Goal: Information Seeking & Learning: Learn about a topic

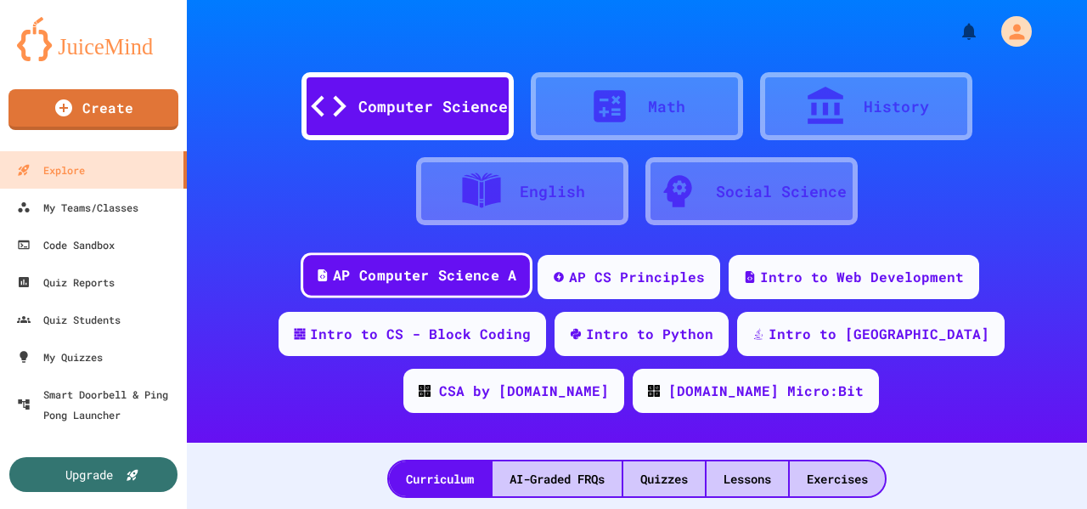
click at [483, 275] on div "AP Computer Science A" at bounding box center [424, 275] width 183 height 21
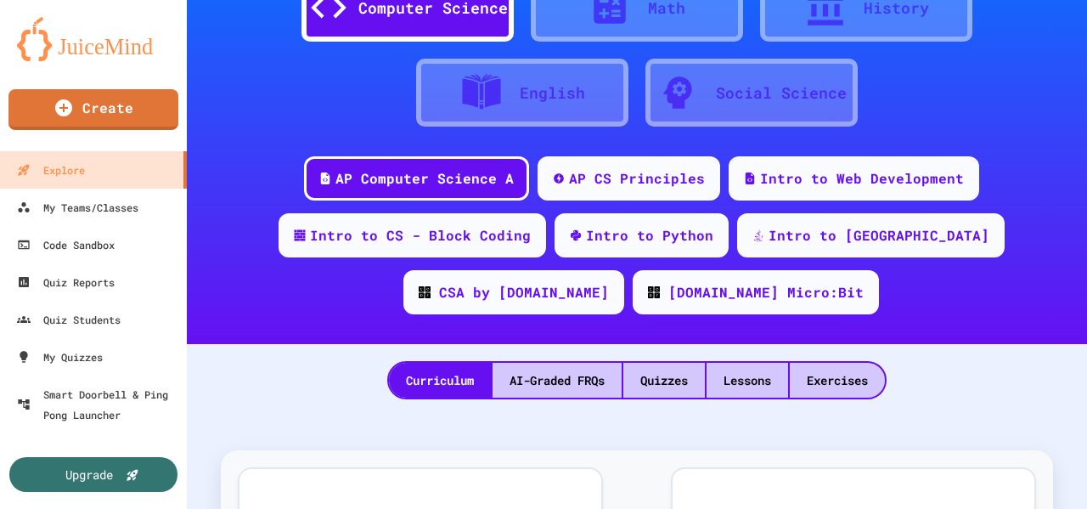
scroll to position [170, 0]
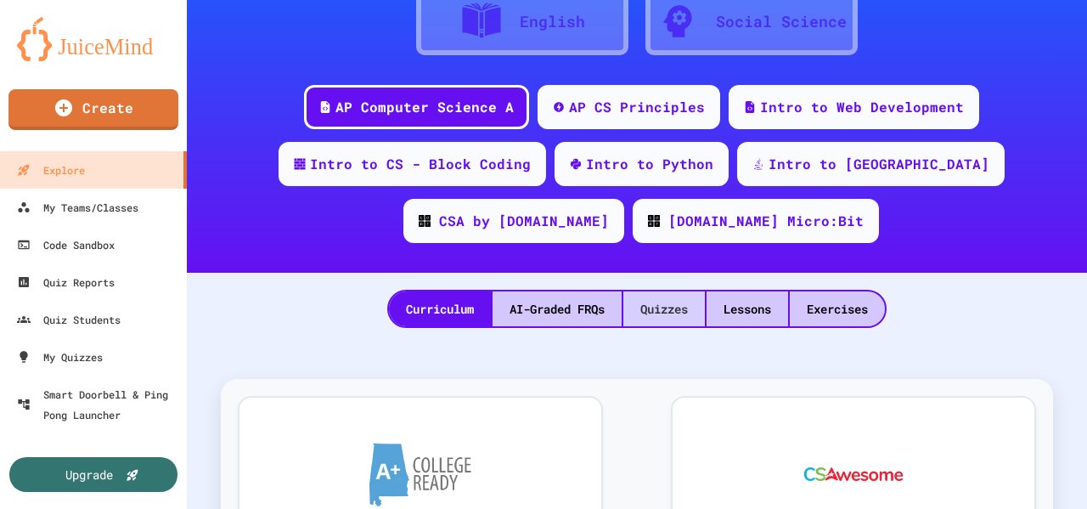
click at [663, 305] on div "Quizzes" at bounding box center [663, 308] width 81 height 35
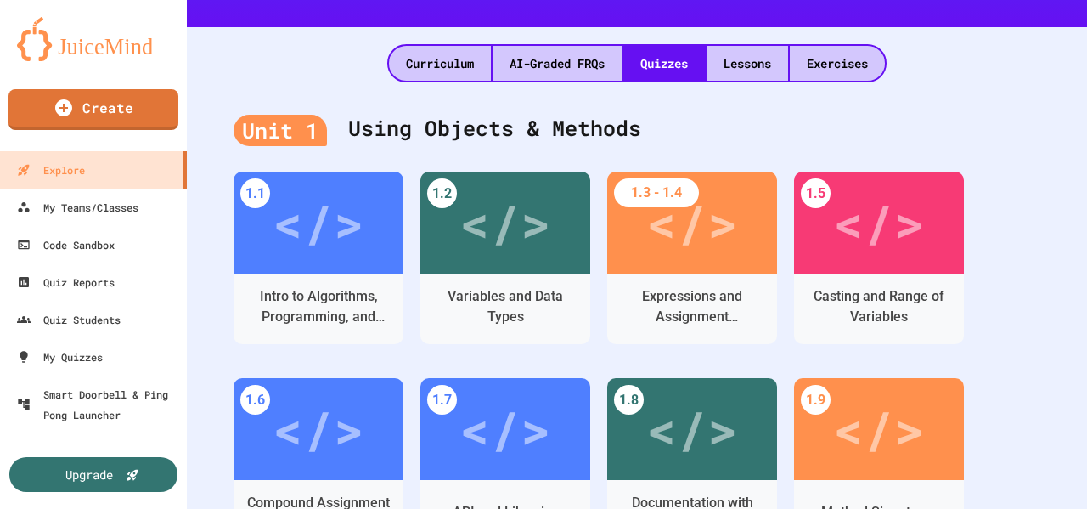
scroll to position [509, 0]
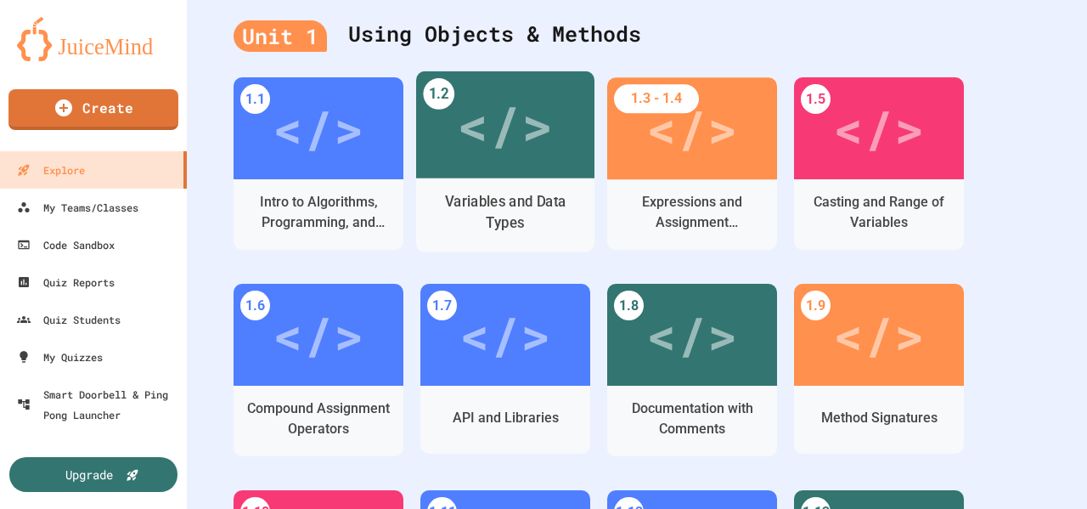
click at [487, 189] on div "Variables and Data Types" at bounding box center [505, 213] width 178 height 52
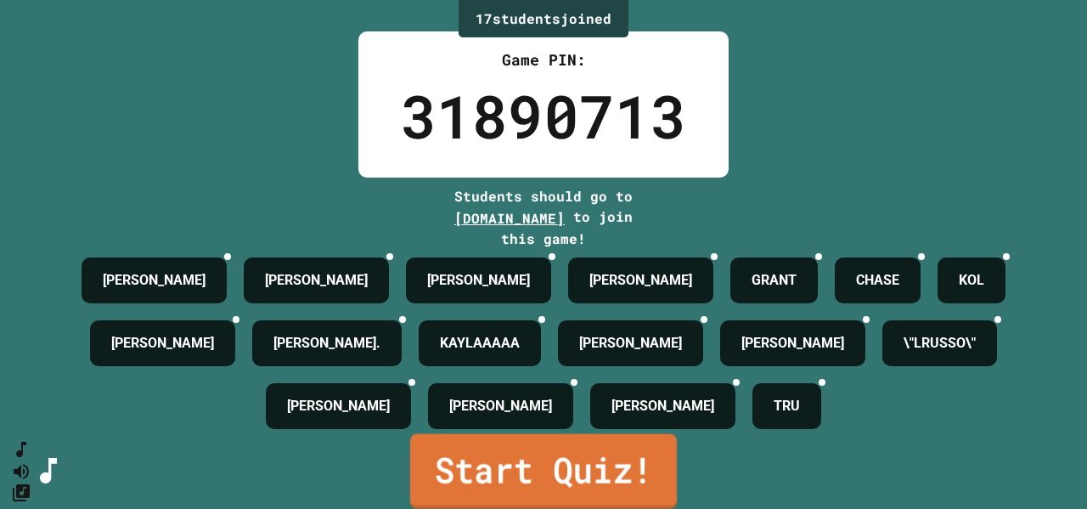
click at [615, 463] on link "Start Quiz!" at bounding box center [543, 470] width 267 height 75
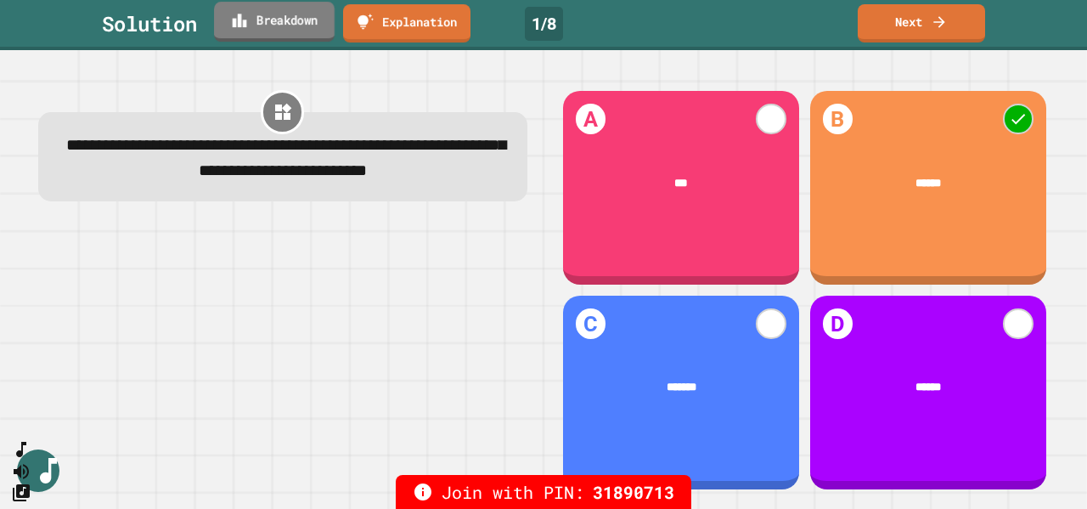
click at [304, 18] on link "Breakdown" at bounding box center [274, 22] width 121 height 40
click at [891, 21] on link "Next" at bounding box center [921, 22] width 128 height 38
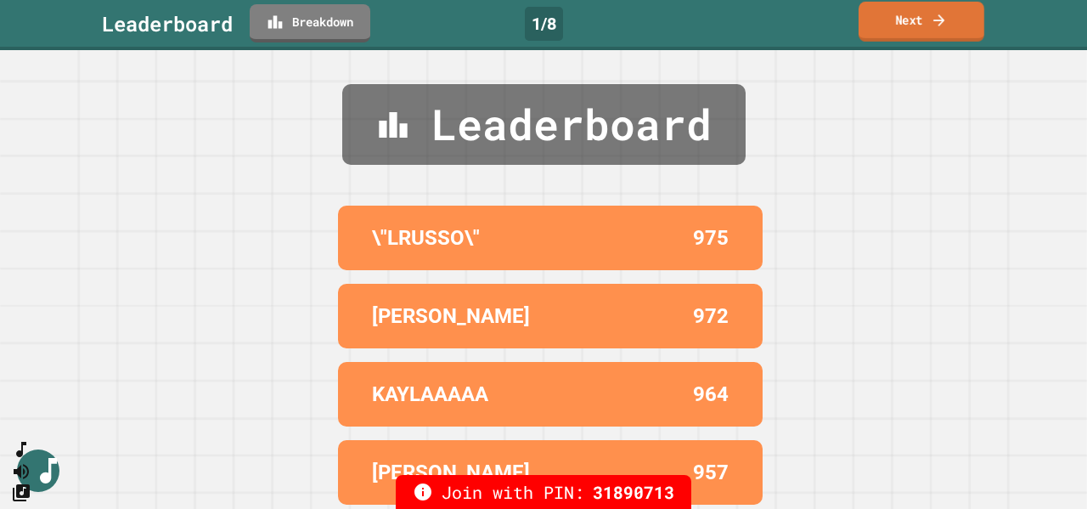
click at [891, 20] on link "Next" at bounding box center [921, 22] width 126 height 40
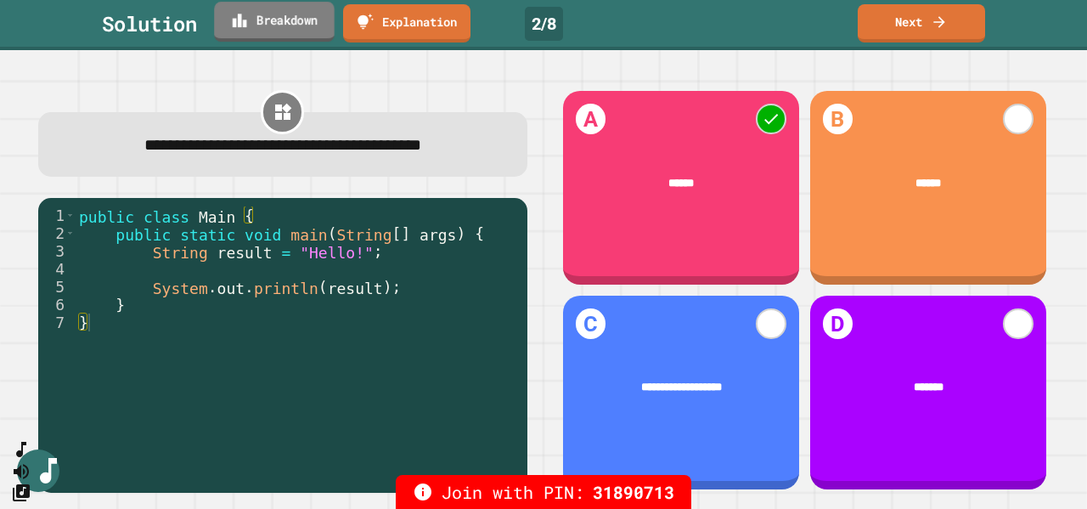
click at [294, 25] on link "Breakdown" at bounding box center [274, 22] width 121 height 40
click at [907, 21] on link "Next" at bounding box center [921, 22] width 126 height 40
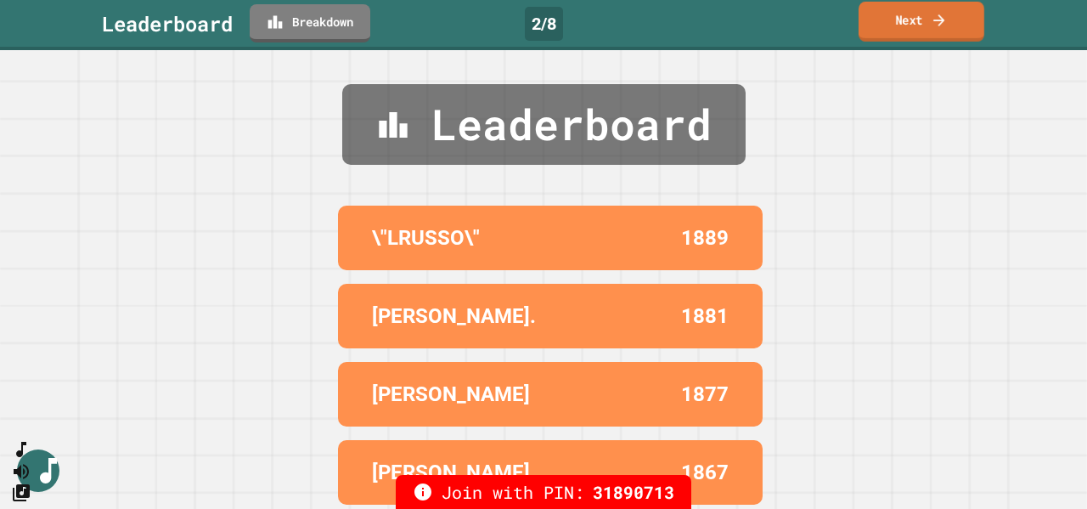
click at [907, 21] on link "Next" at bounding box center [921, 22] width 126 height 40
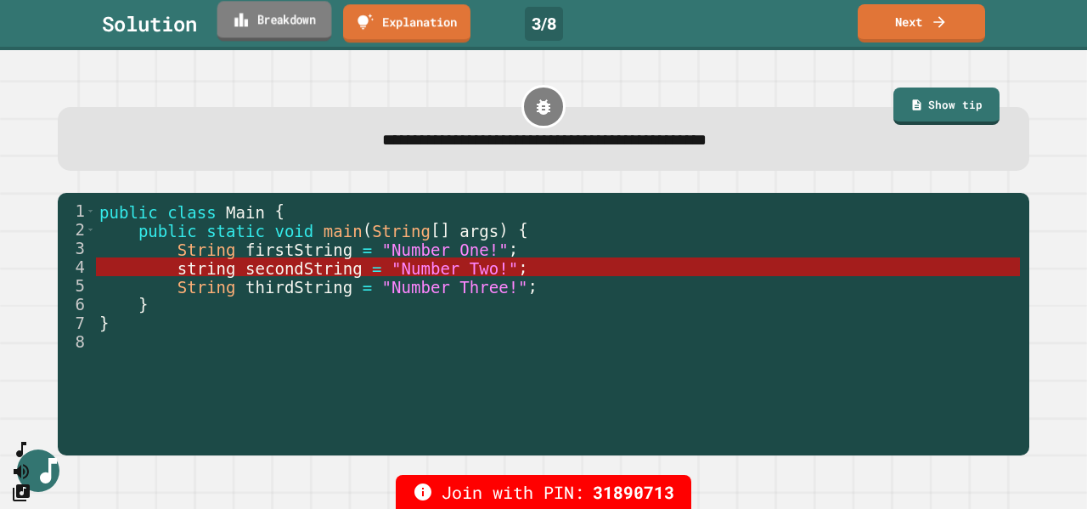
click at [293, 24] on link "Breakdown" at bounding box center [274, 21] width 115 height 40
drag, startPoint x: 801, startPoint y: 103, endPoint x: 823, endPoint y: 110, distance: 22.3
click at [924, 21] on link "Next" at bounding box center [921, 22] width 126 height 40
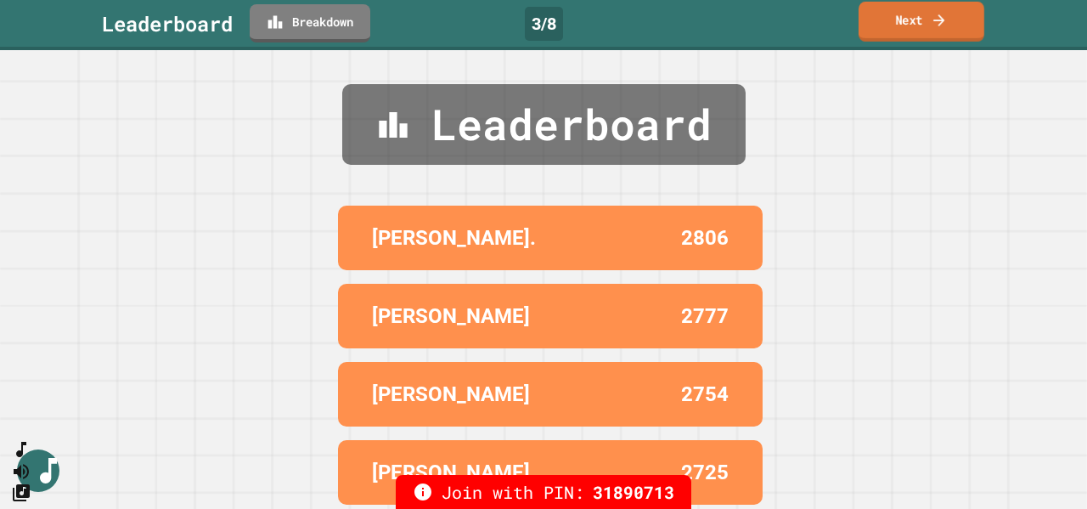
click at [896, 29] on link "Next" at bounding box center [921, 22] width 126 height 40
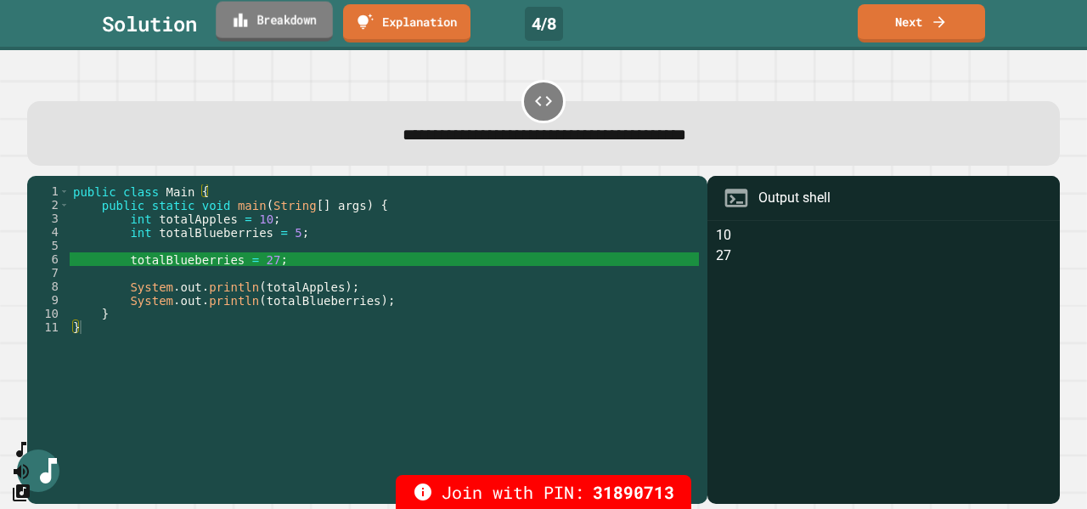
click at [276, 28] on link "Breakdown" at bounding box center [274, 22] width 117 height 40
click at [908, 25] on link "Next" at bounding box center [922, 22] width 130 height 40
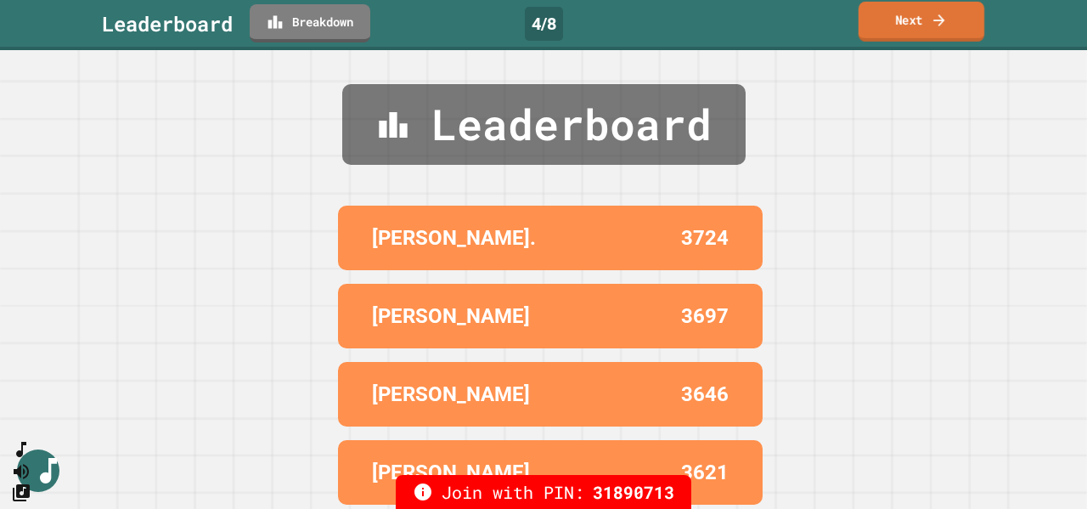
click at [910, 30] on link "Next" at bounding box center [921, 22] width 126 height 40
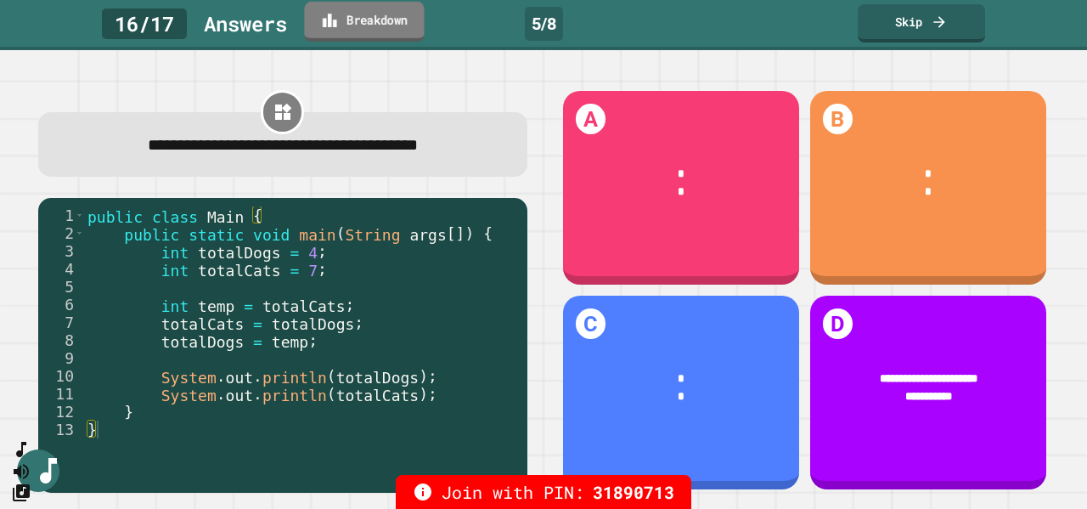
click at [390, 23] on link "Breakdown" at bounding box center [364, 22] width 120 height 40
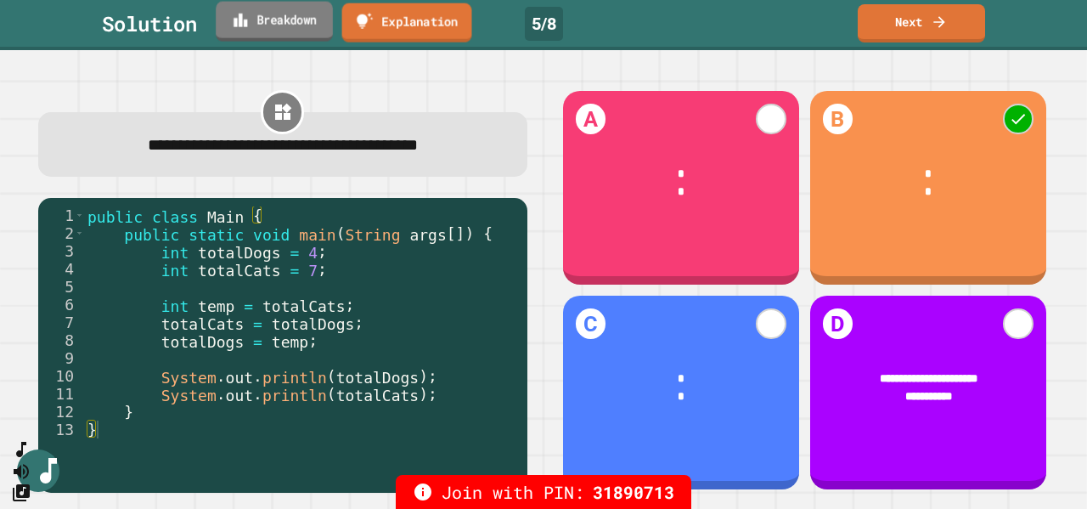
click at [311, 23] on link "Breakdown" at bounding box center [274, 22] width 117 height 40
click at [905, 44] on div "Solution Breakdown Explanation 5 / 8 Next" at bounding box center [543, 25] width 1087 height 50
click at [905, 31] on link "Next" at bounding box center [921, 22] width 126 height 40
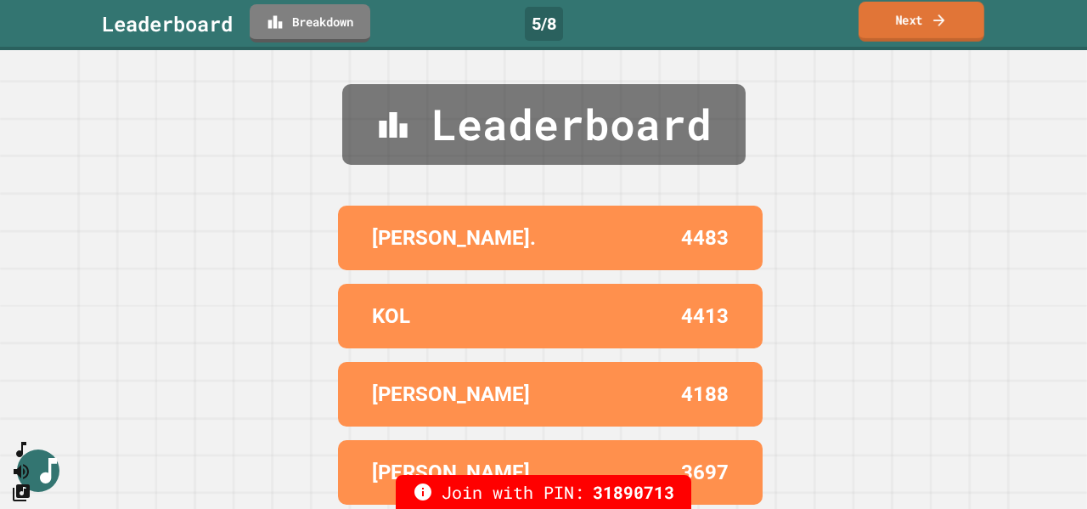
click at [902, 21] on link "Next" at bounding box center [921, 22] width 126 height 40
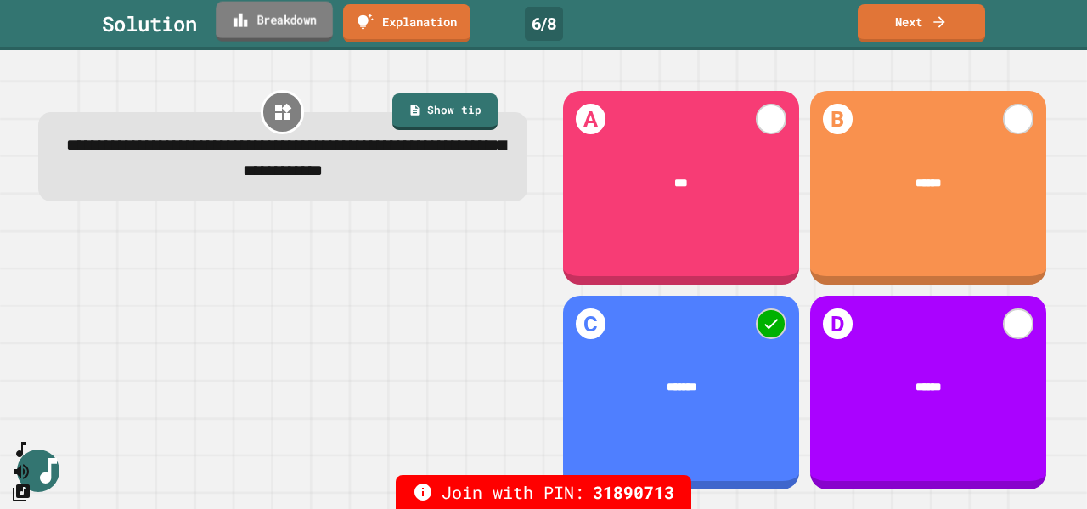
click at [319, 26] on link "Breakdown" at bounding box center [274, 22] width 117 height 40
click at [920, 23] on link "Next" at bounding box center [921, 22] width 126 height 40
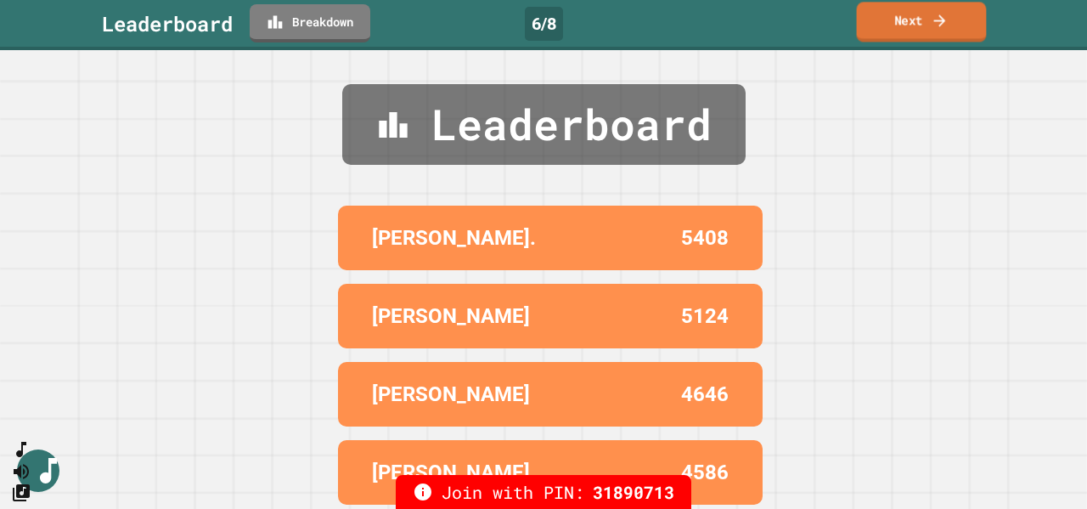
click at [889, 14] on link "Next" at bounding box center [922, 22] width 130 height 40
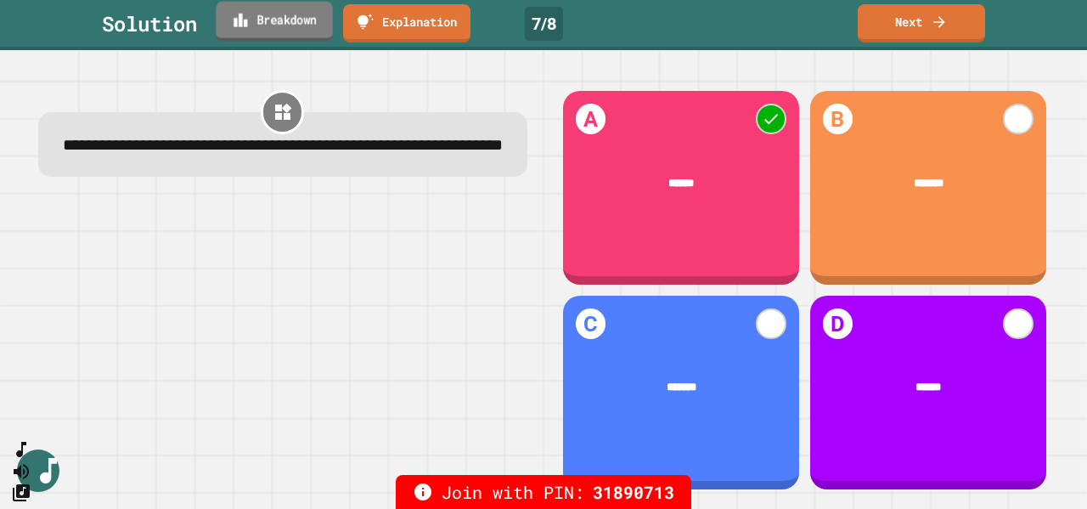
click at [298, 14] on link "Breakdown" at bounding box center [274, 22] width 117 height 40
drag, startPoint x: 801, startPoint y: 99, endPoint x: 817, endPoint y: 97, distance: 16.3
click at [906, 29] on link "Next" at bounding box center [921, 22] width 126 height 40
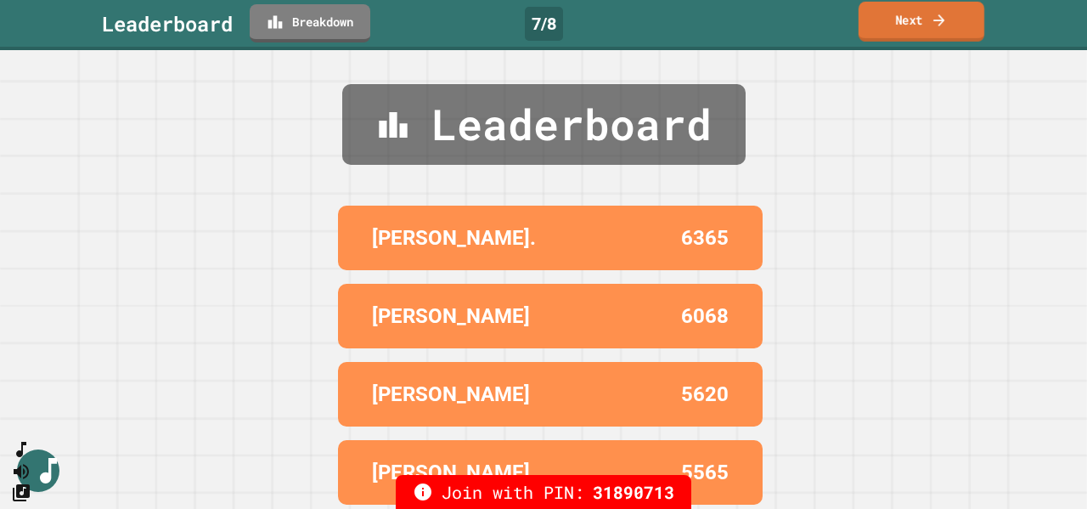
click at [901, 30] on link "Next" at bounding box center [921, 22] width 126 height 40
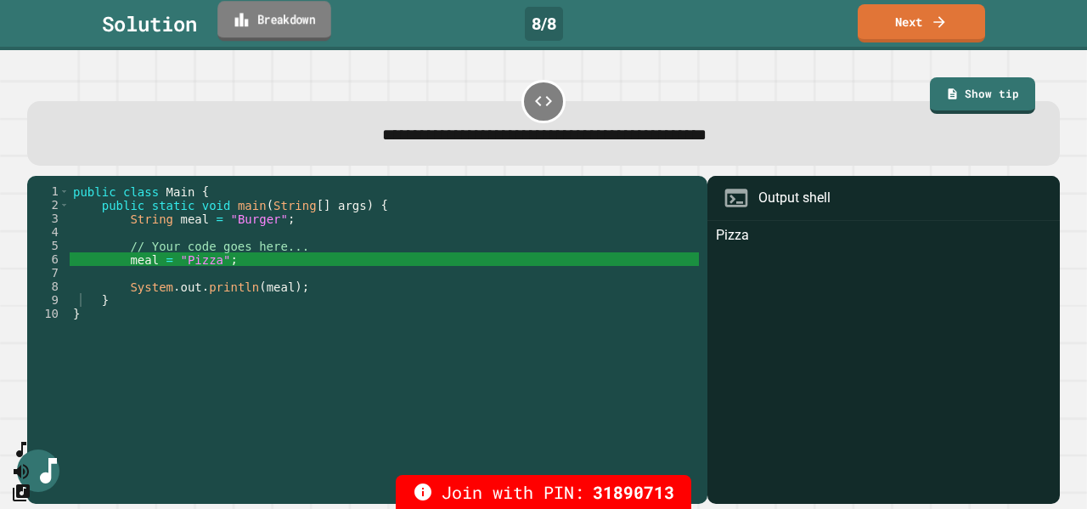
click at [285, 26] on link "Breakdown" at bounding box center [274, 21] width 114 height 40
click at [919, 31] on link "Next" at bounding box center [921, 22] width 126 height 40
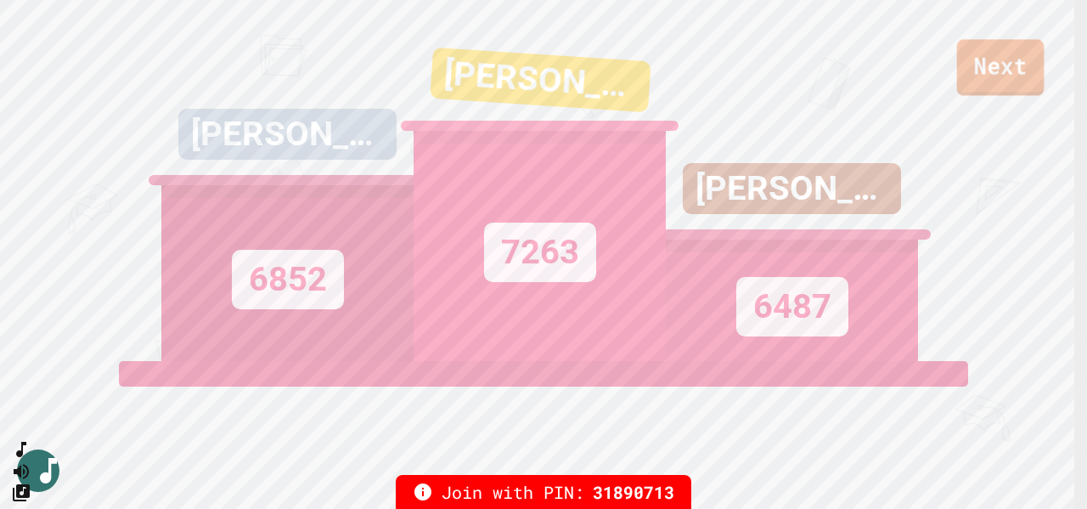
click at [1008, 65] on link "Next" at bounding box center [1000, 67] width 87 height 56
